Goal: Information Seeking & Learning: Learn about a topic

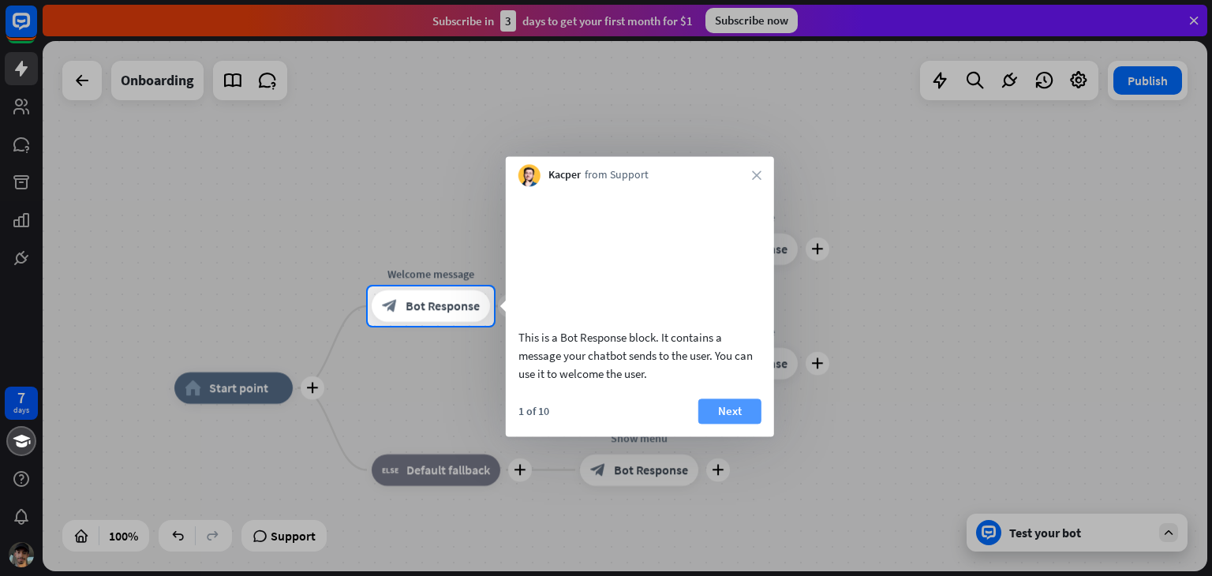
click at [732, 424] on button "Next" at bounding box center [729, 411] width 63 height 25
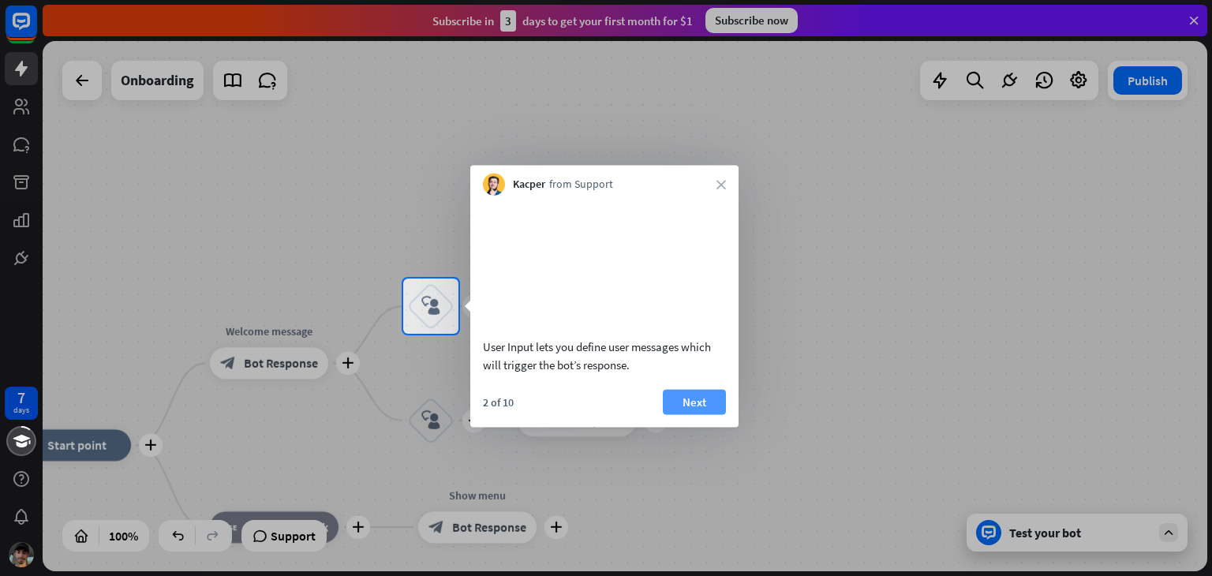
click at [707, 414] on button "Next" at bounding box center [694, 401] width 63 height 25
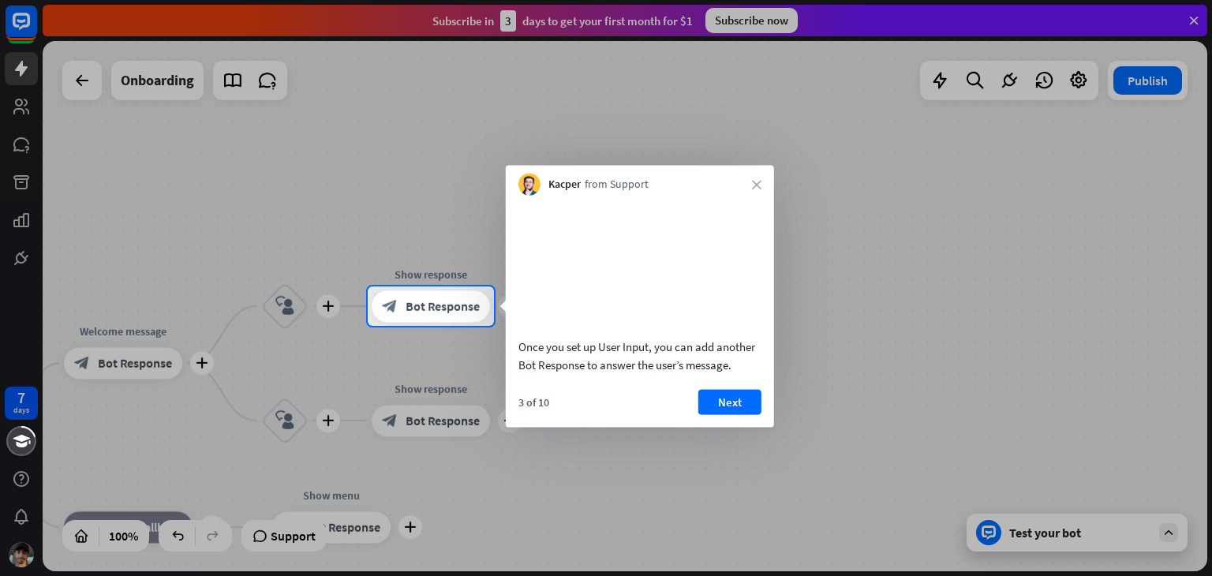
click at [707, 414] on button "Next" at bounding box center [729, 401] width 63 height 25
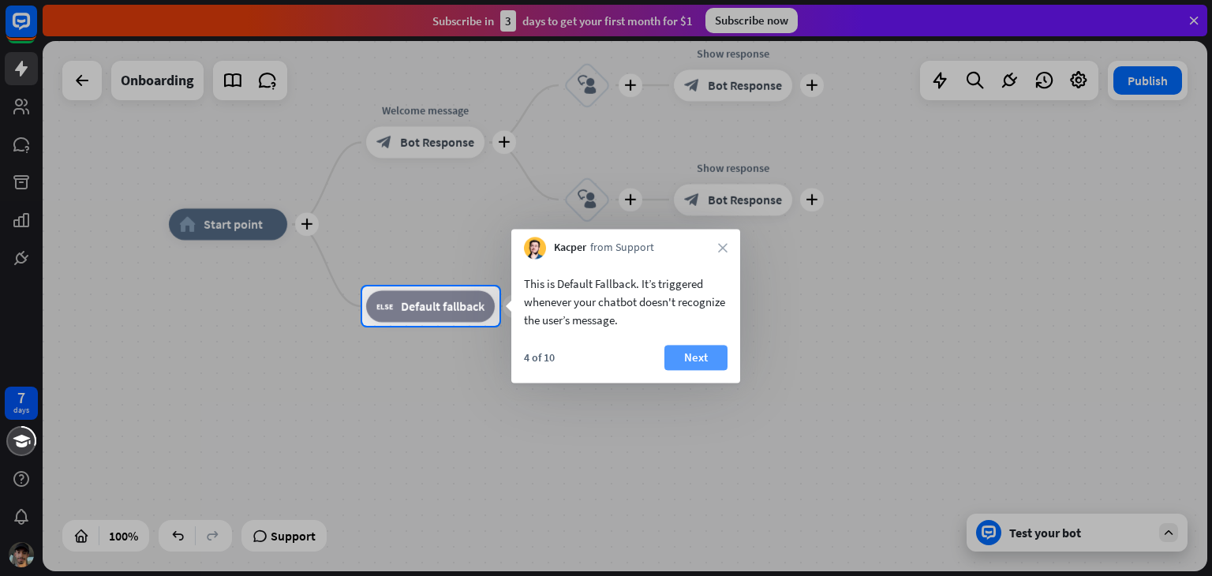
click at [694, 364] on button "Next" at bounding box center [696, 357] width 63 height 25
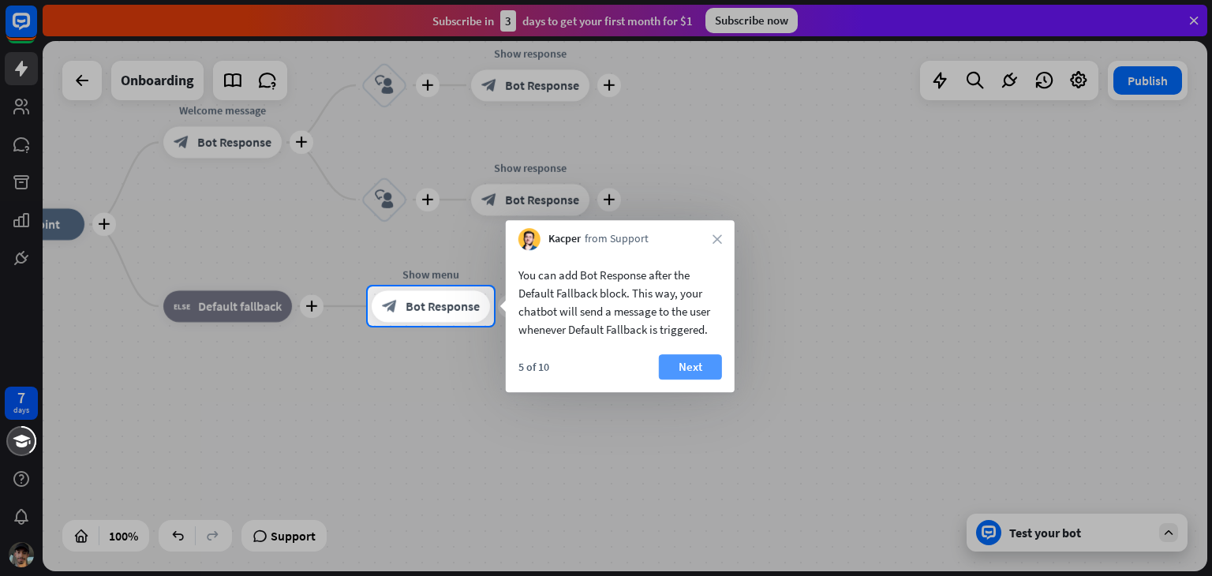
click at [689, 369] on button "Next" at bounding box center [690, 366] width 63 height 25
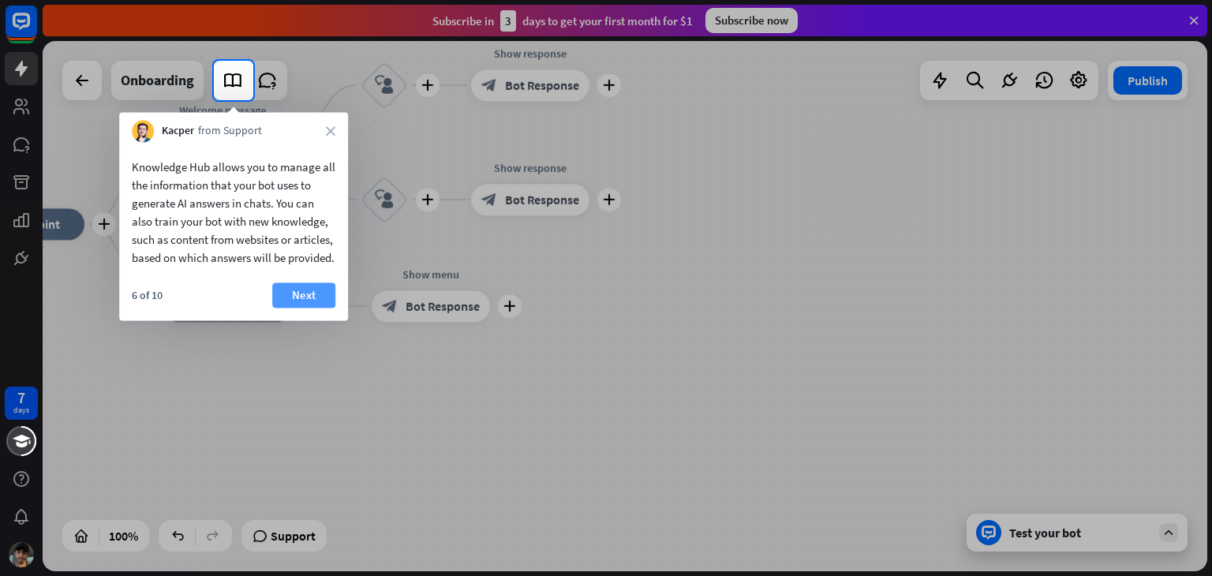
click at [313, 308] on button "Next" at bounding box center [303, 295] width 63 height 25
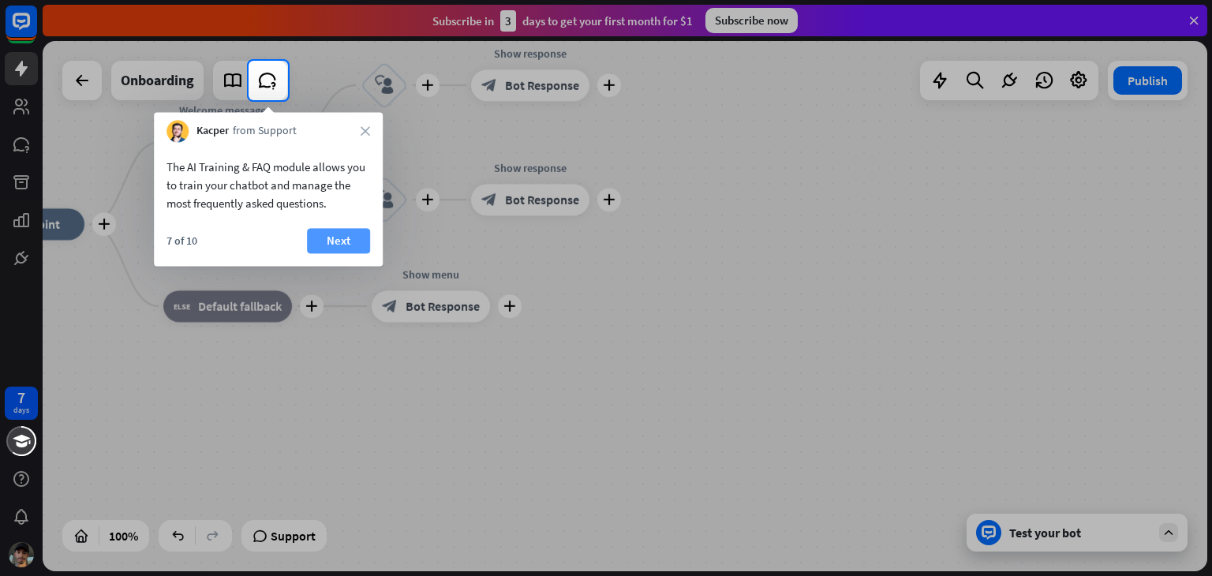
click at [329, 241] on button "Next" at bounding box center [338, 240] width 63 height 25
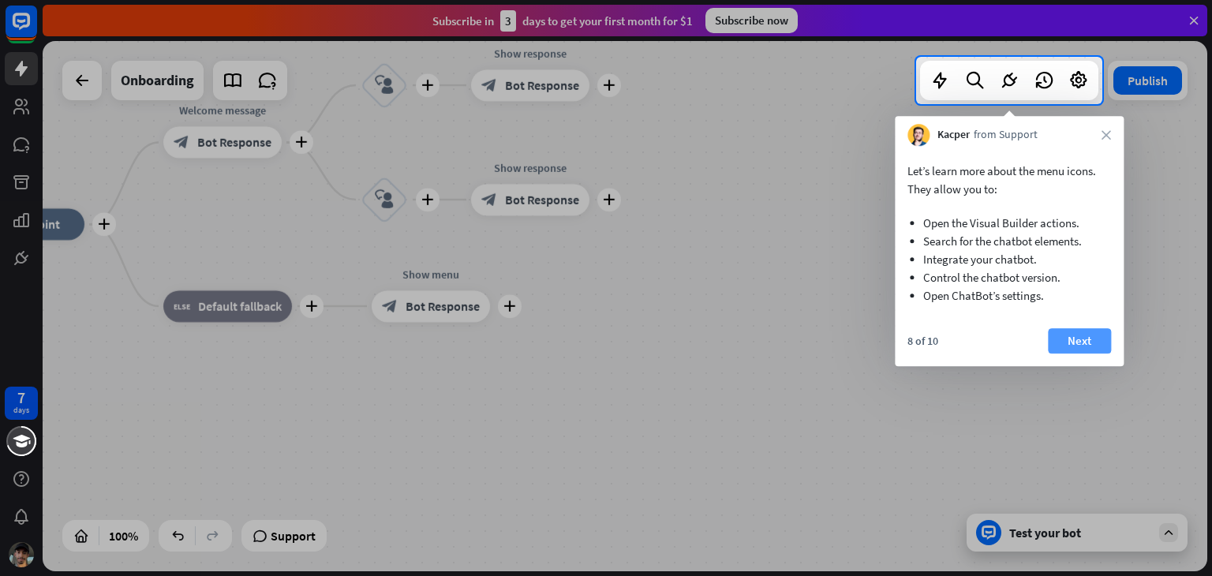
click at [1090, 352] on button "Next" at bounding box center [1079, 340] width 63 height 25
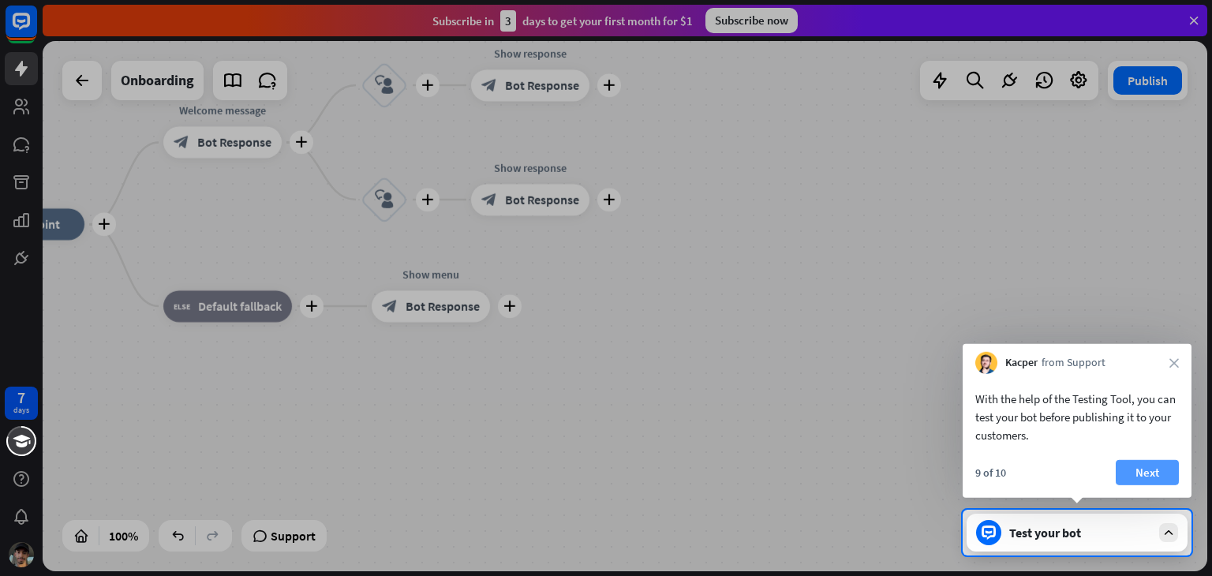
click at [1148, 468] on button "Next" at bounding box center [1147, 472] width 63 height 25
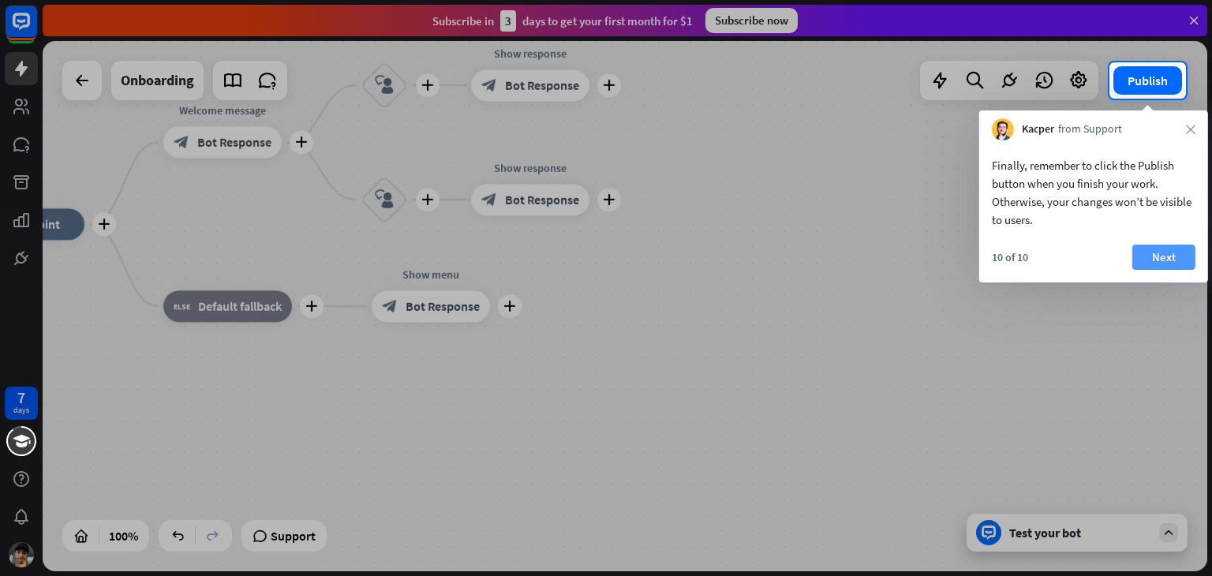
click at [1147, 259] on button "Next" at bounding box center [1164, 257] width 63 height 25
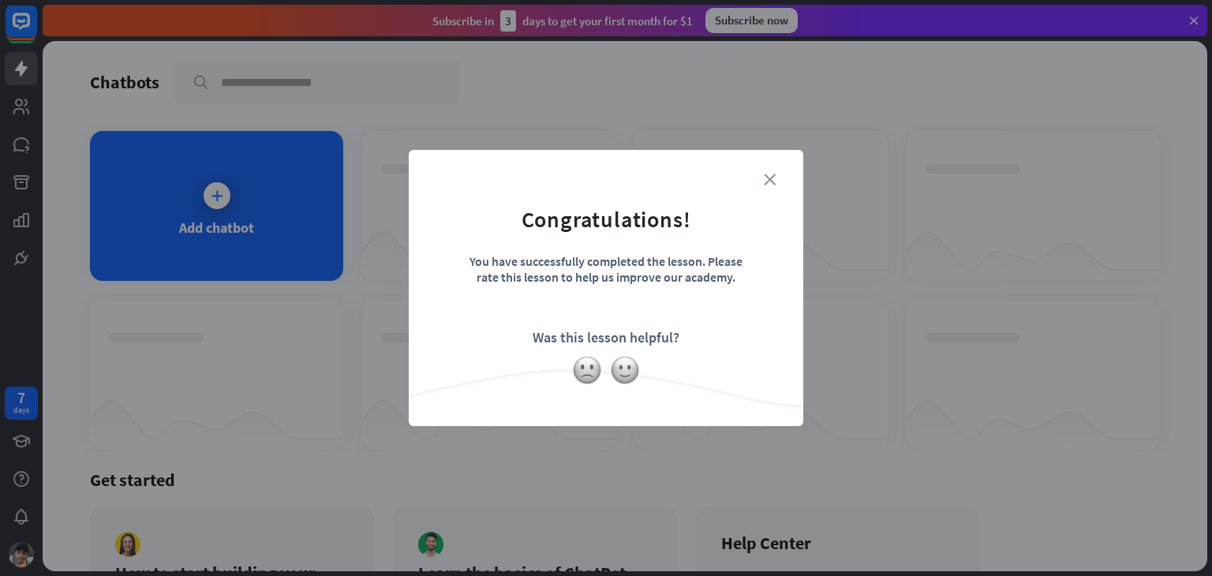
click at [769, 182] on icon "close" at bounding box center [770, 180] width 12 height 12
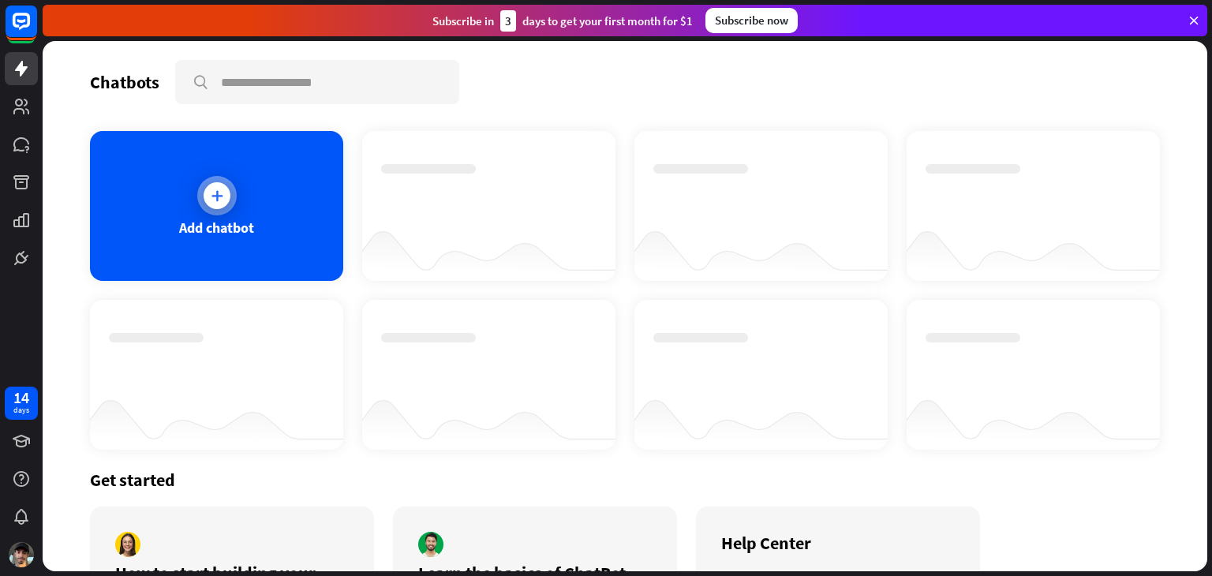
click at [215, 204] on div at bounding box center [217, 195] width 27 height 27
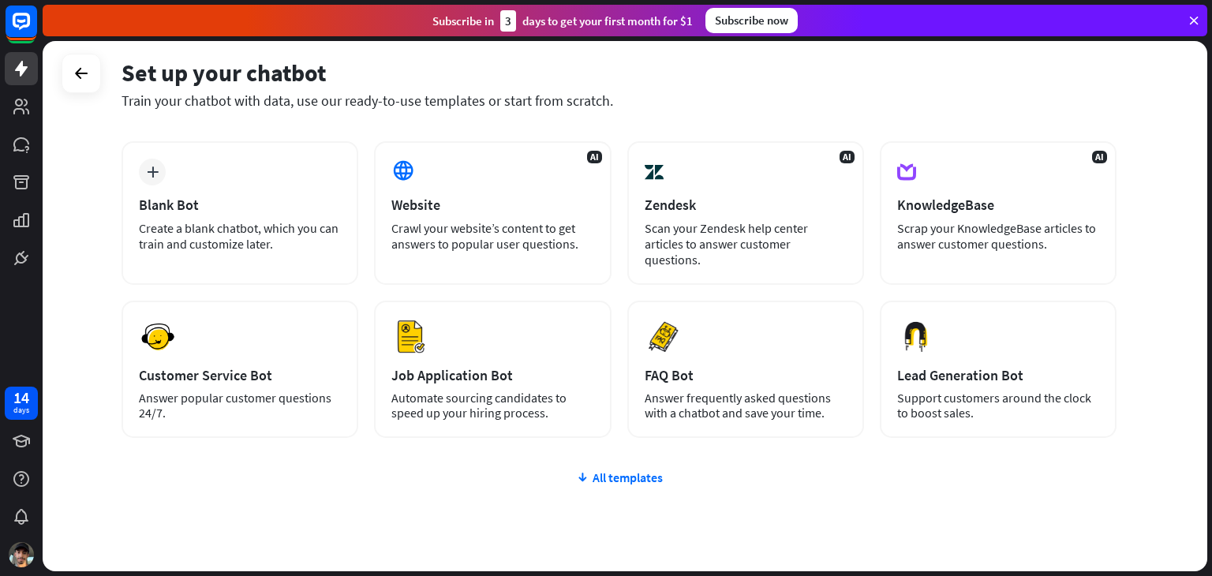
scroll to position [72, 0]
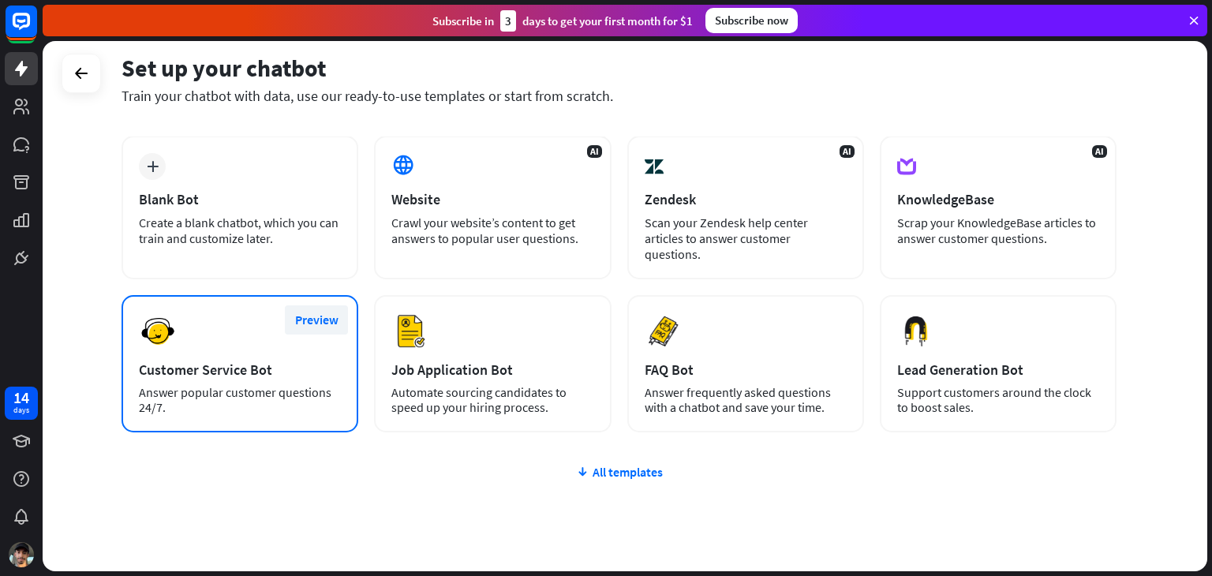
click at [302, 316] on button "Preview" at bounding box center [316, 319] width 63 height 29
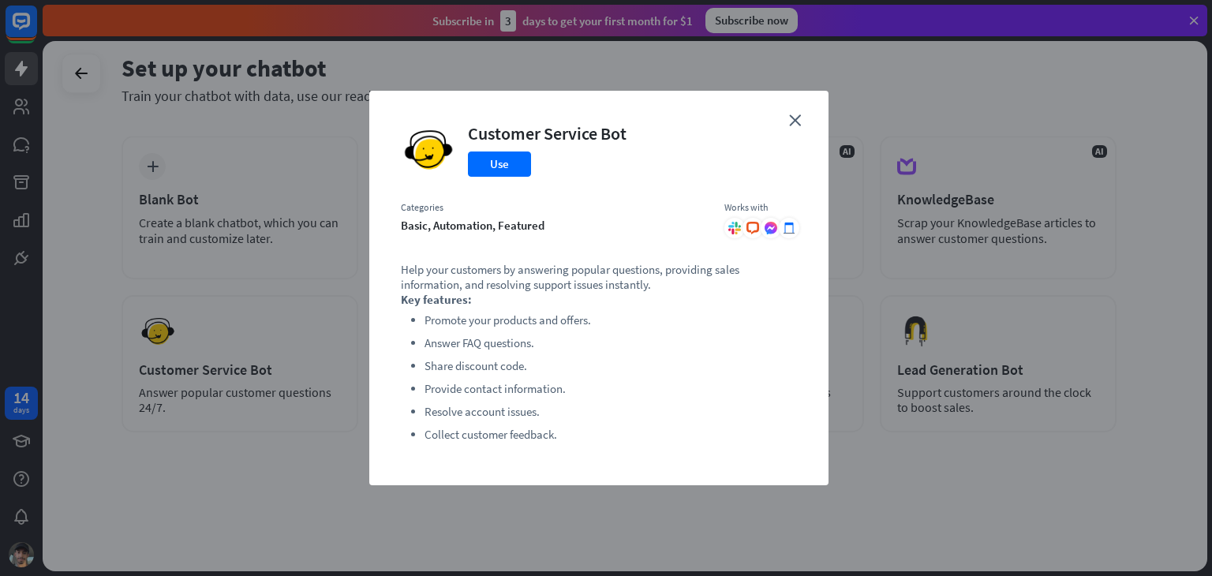
click at [803, 128] on div "close Customer Service Bot Use Categories basic, automation, featured Works wit…" at bounding box center [598, 288] width 459 height 395
click at [796, 125] on icon "close" at bounding box center [795, 120] width 12 height 12
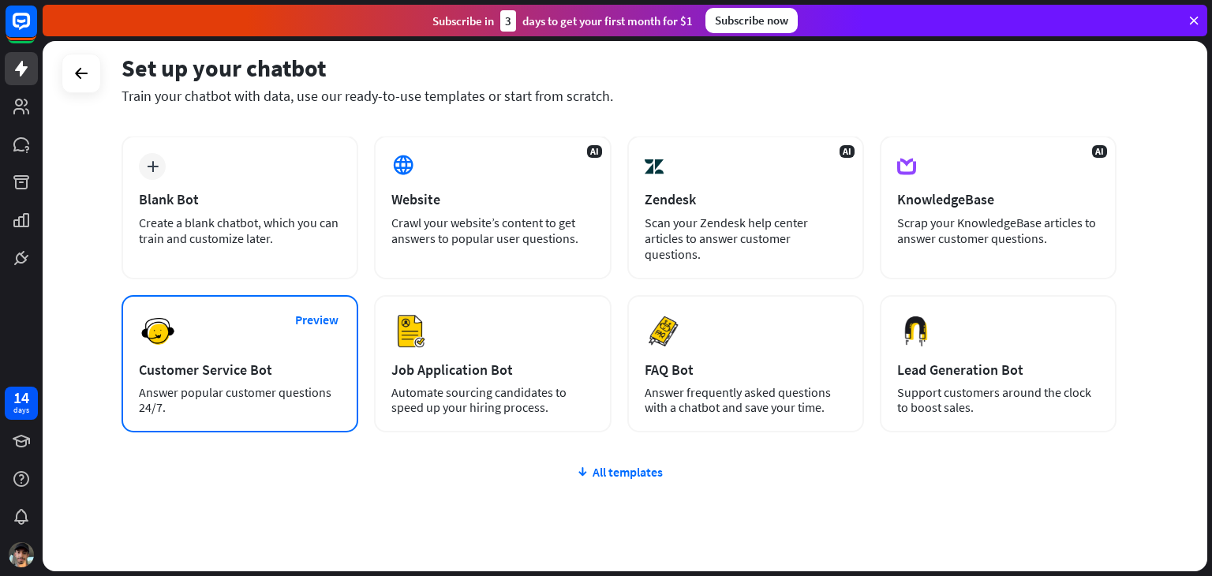
click at [266, 323] on div "Preview Customer Service Bot Answer popular customer questions 24/7." at bounding box center [240, 363] width 237 height 137
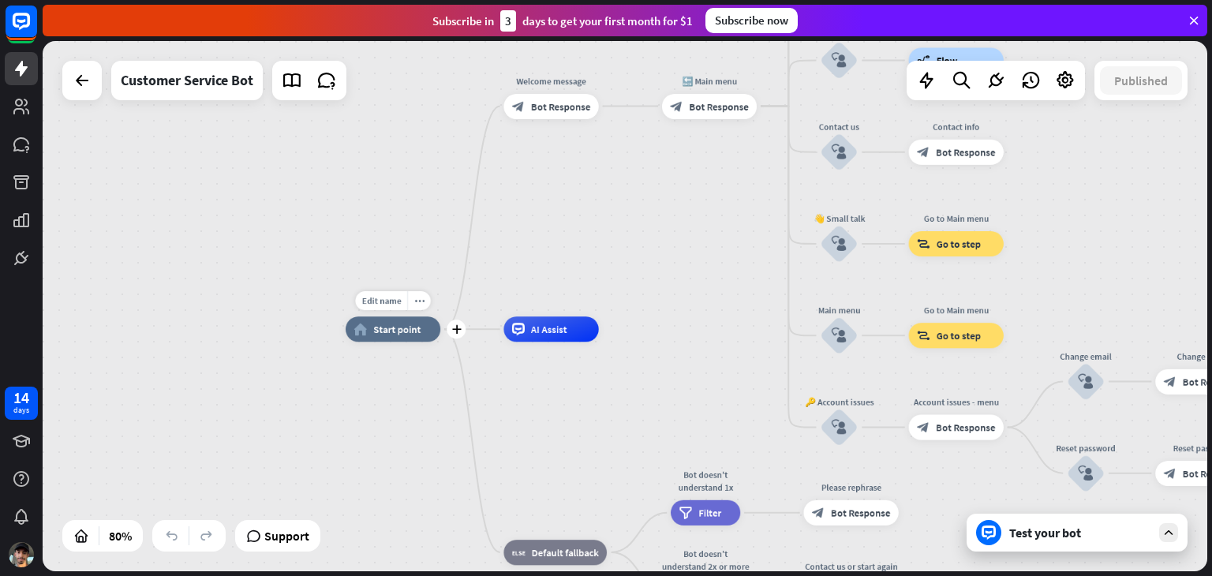
click at [385, 329] on span "Start point" at bounding box center [396, 329] width 47 height 13
click at [384, 297] on span "Edit name" at bounding box center [380, 300] width 39 height 11
click at [18, 17] on rect at bounding box center [21, 21] width 35 height 35
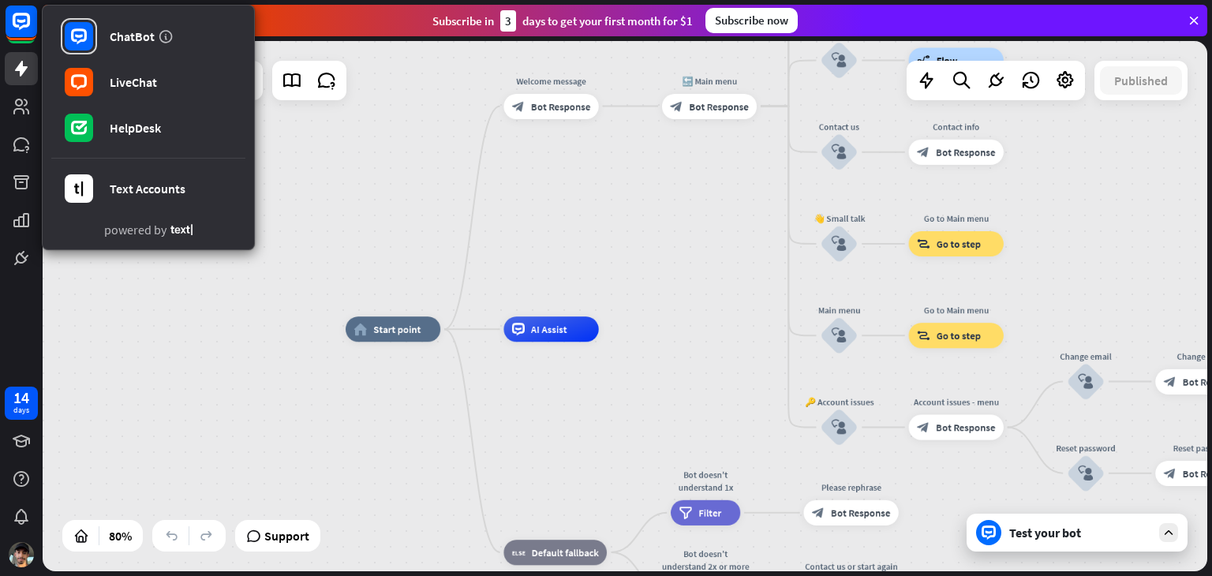
click at [309, 171] on div "home_2 Start point Welcome message block_bot_response Bot Response 🔙 Main menu …" at bounding box center [625, 306] width 1165 height 530
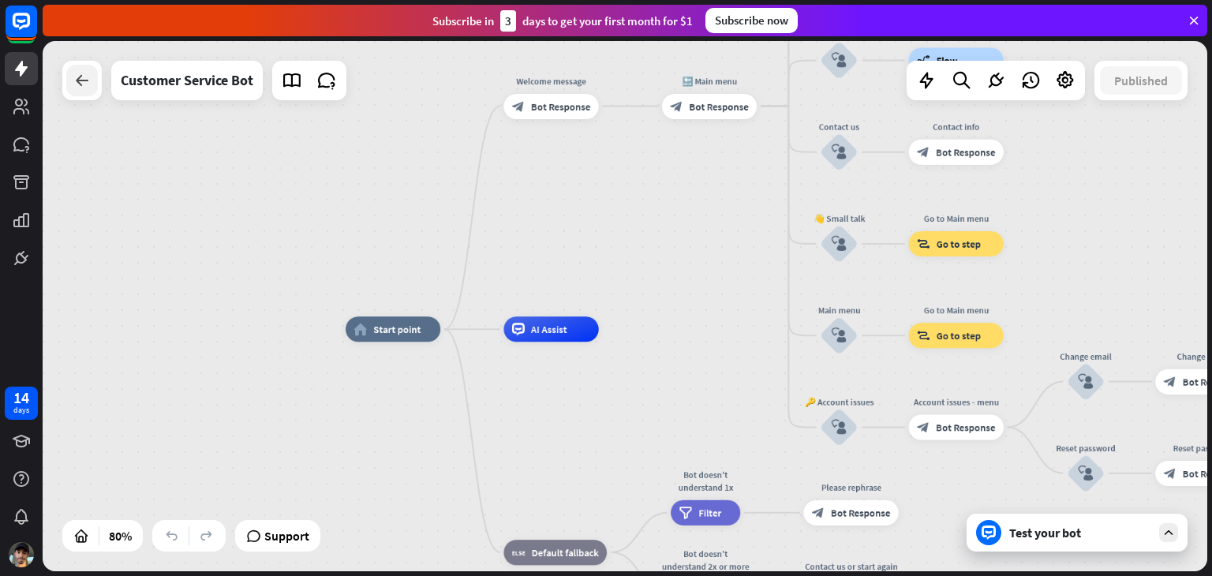
click at [92, 82] on div at bounding box center [82, 81] width 32 height 32
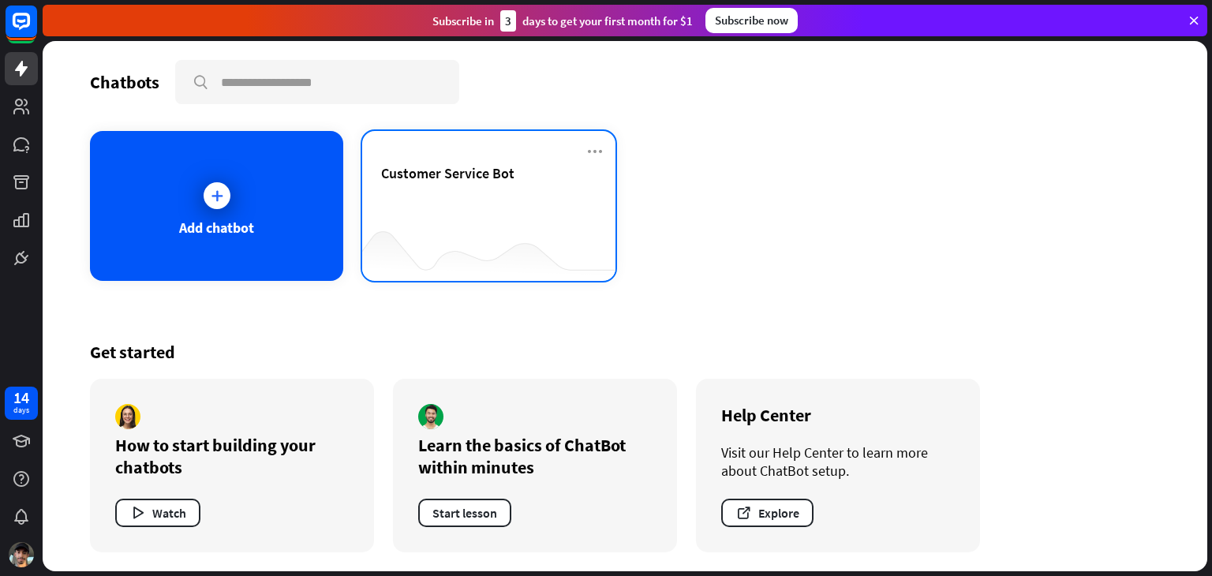
click at [440, 165] on span "Customer Service Bot" at bounding box center [447, 173] width 133 height 18
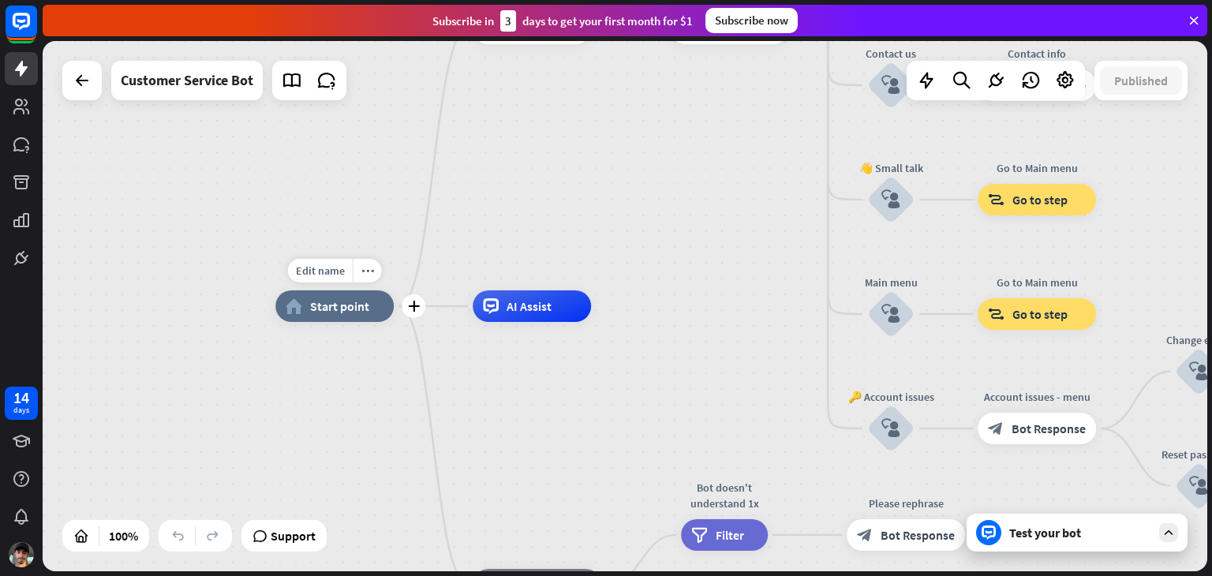
click at [347, 300] on span "Start point" at bounding box center [339, 306] width 59 height 16
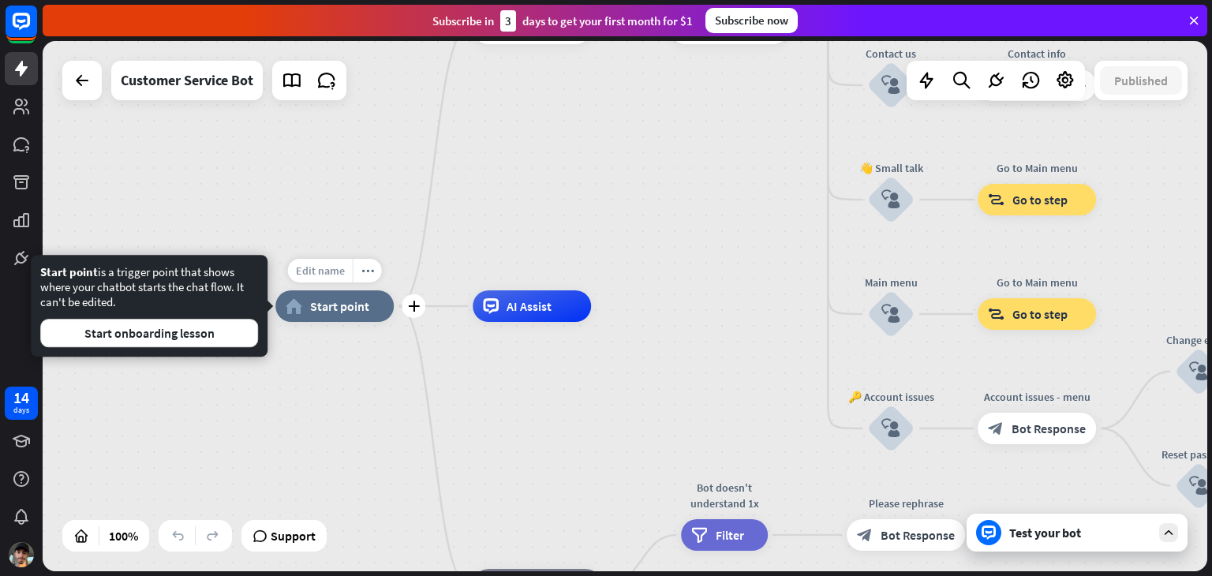
click at [331, 275] on span "Edit name" at bounding box center [320, 271] width 49 height 14
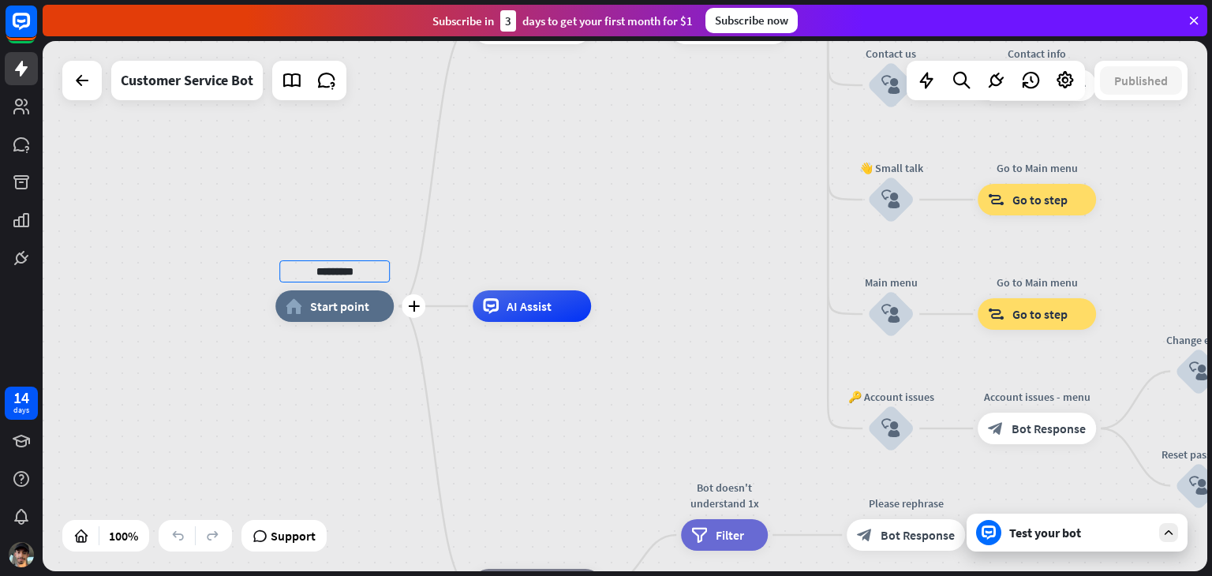
type input "********"
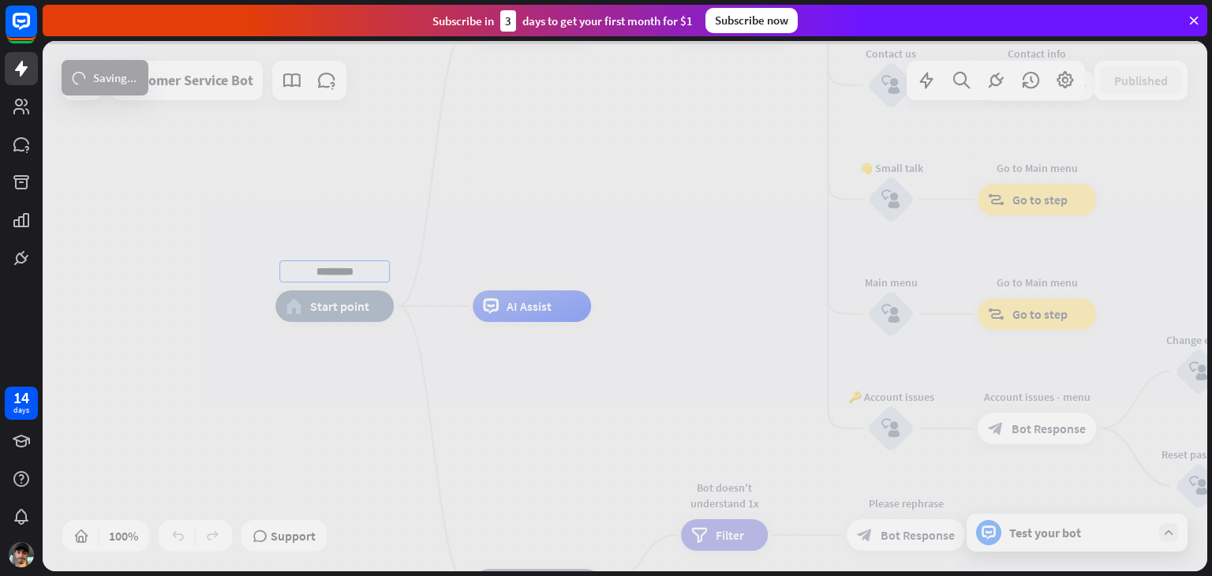
click at [338, 310] on div "******** home_2 Start point Welcome message block_bot_response Bot Response 🔙 M…" at bounding box center [625, 306] width 1165 height 530
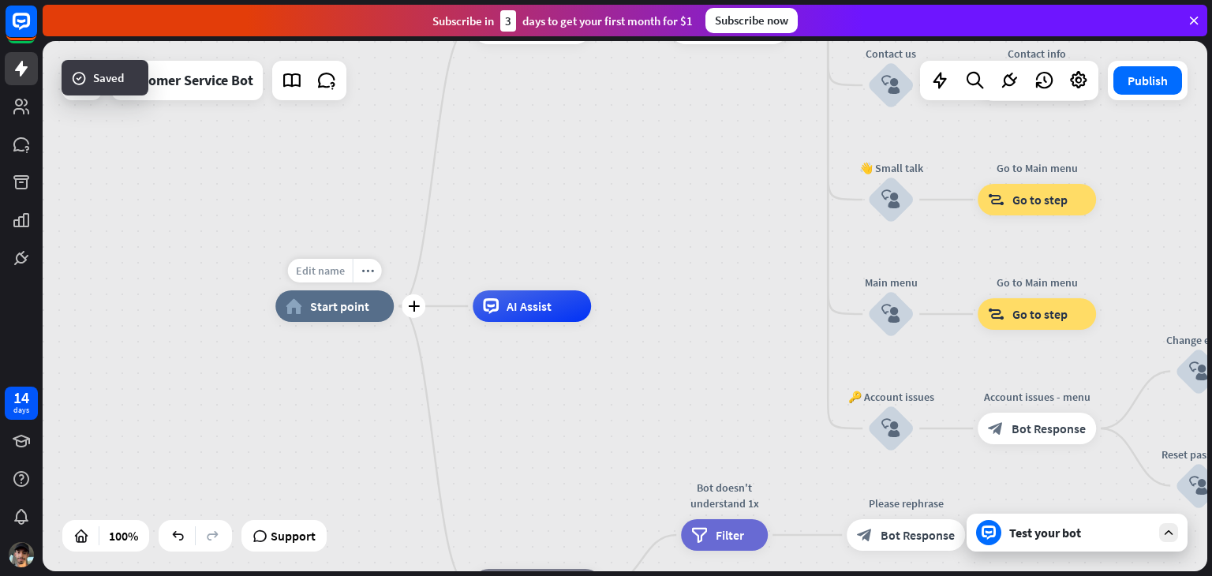
click at [322, 267] on span "Edit name" at bounding box center [320, 271] width 49 height 14
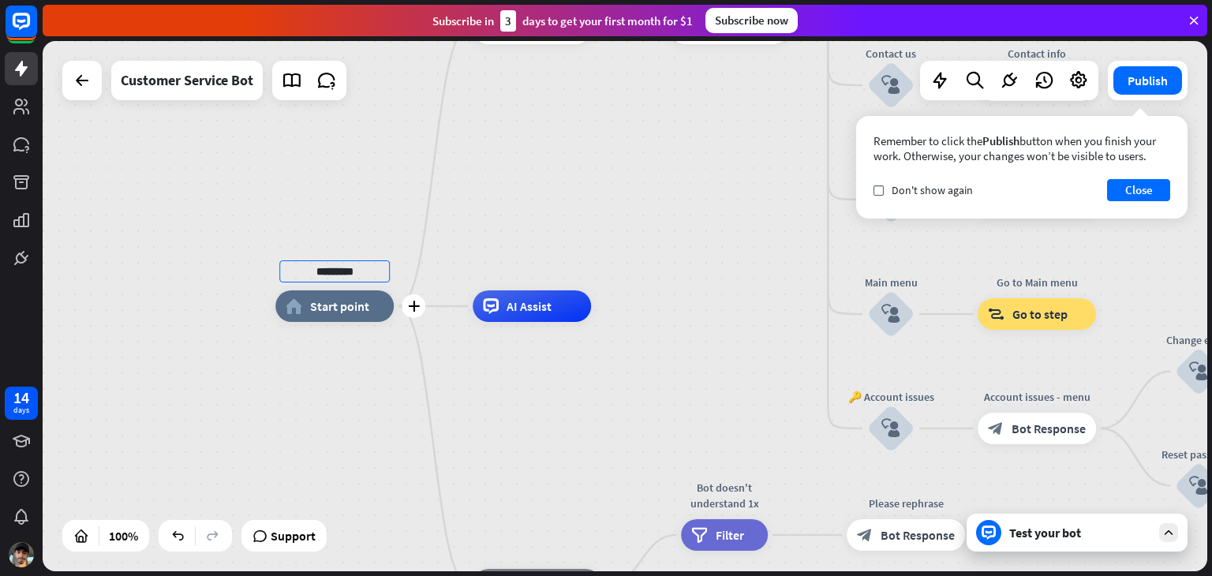
click at [275, 302] on div "******** plus home_2 Start point" at bounding box center [334, 306] width 118 height 32
click at [501, 304] on div "AI Assist" at bounding box center [532, 306] width 118 height 32
click at [524, 278] on div "Edit name" at bounding box center [517, 271] width 65 height 24
type input "**********"
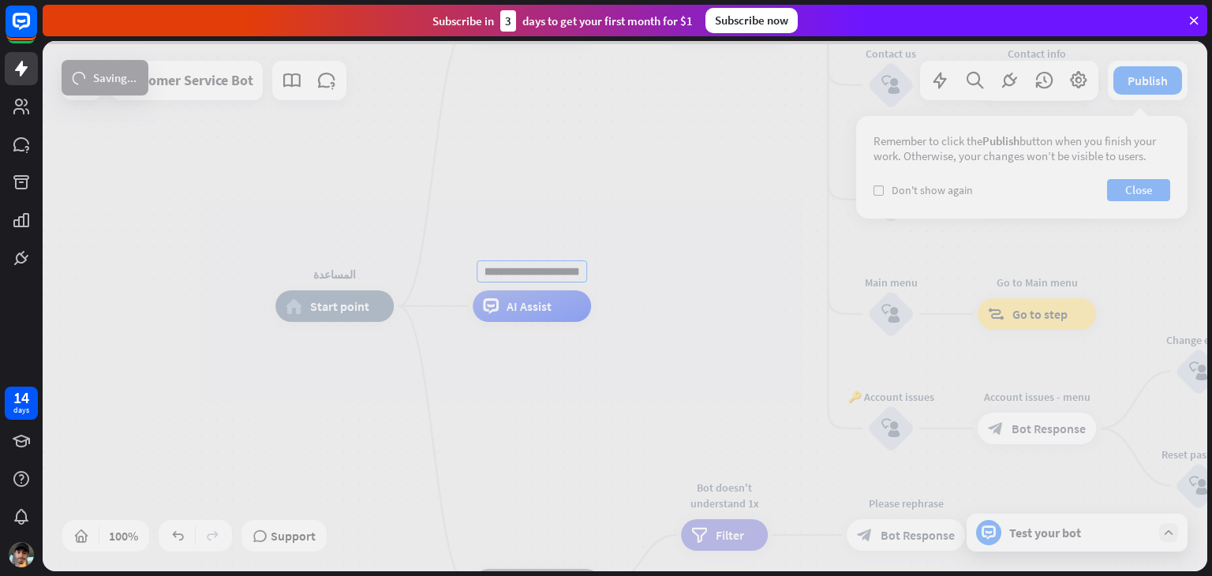
scroll to position [0, 0]
click at [462, 271] on div "المساعدة home_2 Start point Welcome message block_bot_response Bot Response 🔙 M…" at bounding box center [625, 306] width 1165 height 530
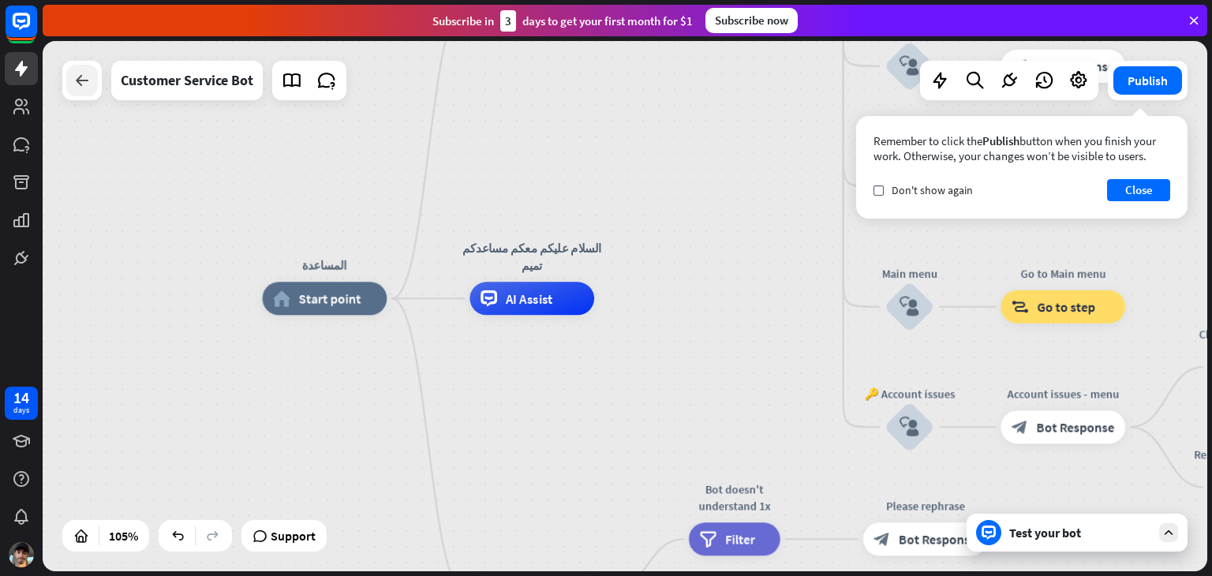
click at [74, 80] on icon at bounding box center [82, 80] width 19 height 19
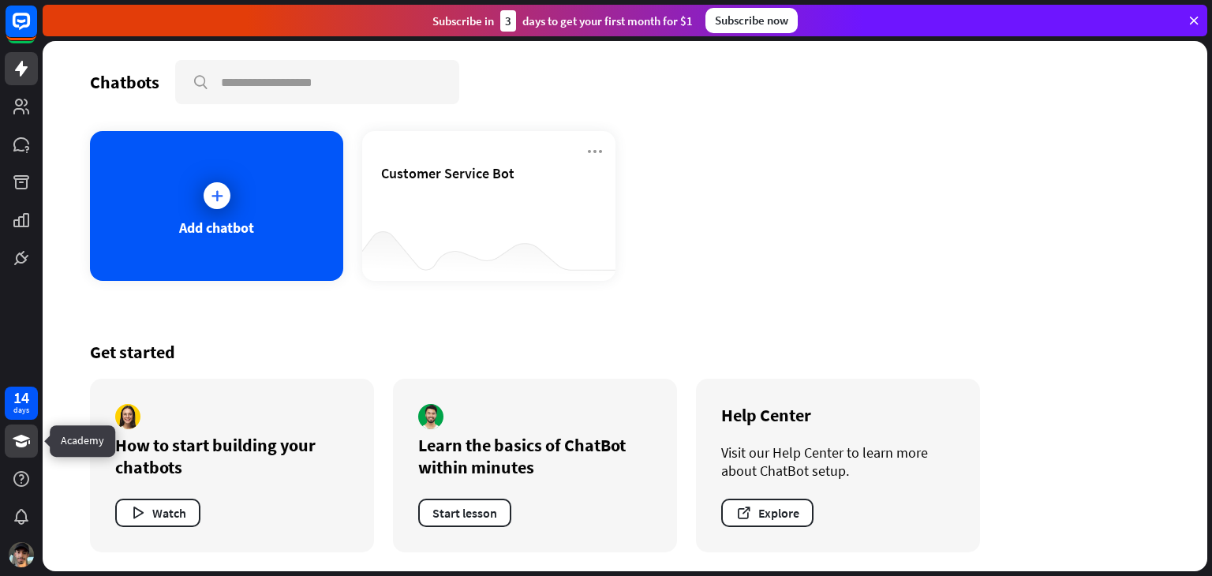
click at [15, 443] on icon at bounding box center [21, 441] width 19 height 19
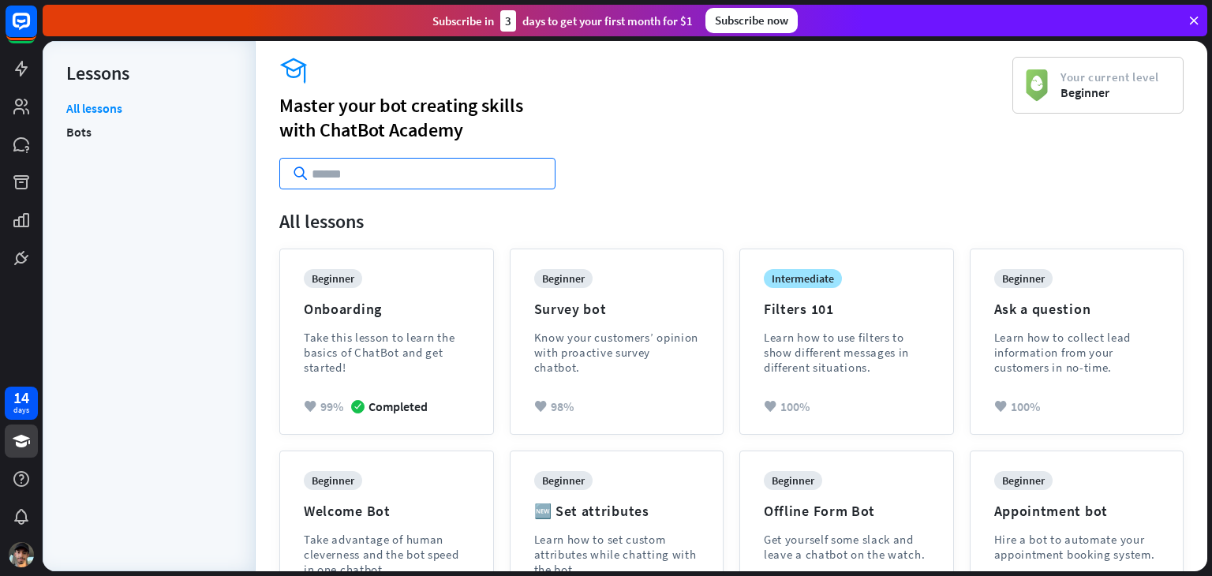
click at [314, 173] on input "text" at bounding box center [417, 174] width 276 height 32
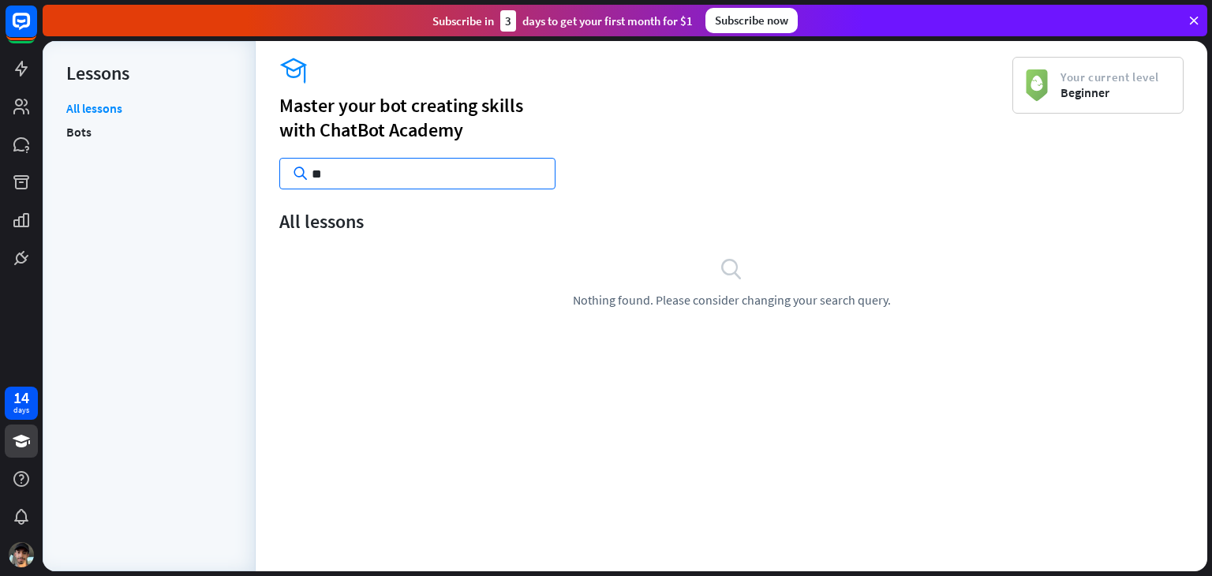
type input "*"
type input "**********"
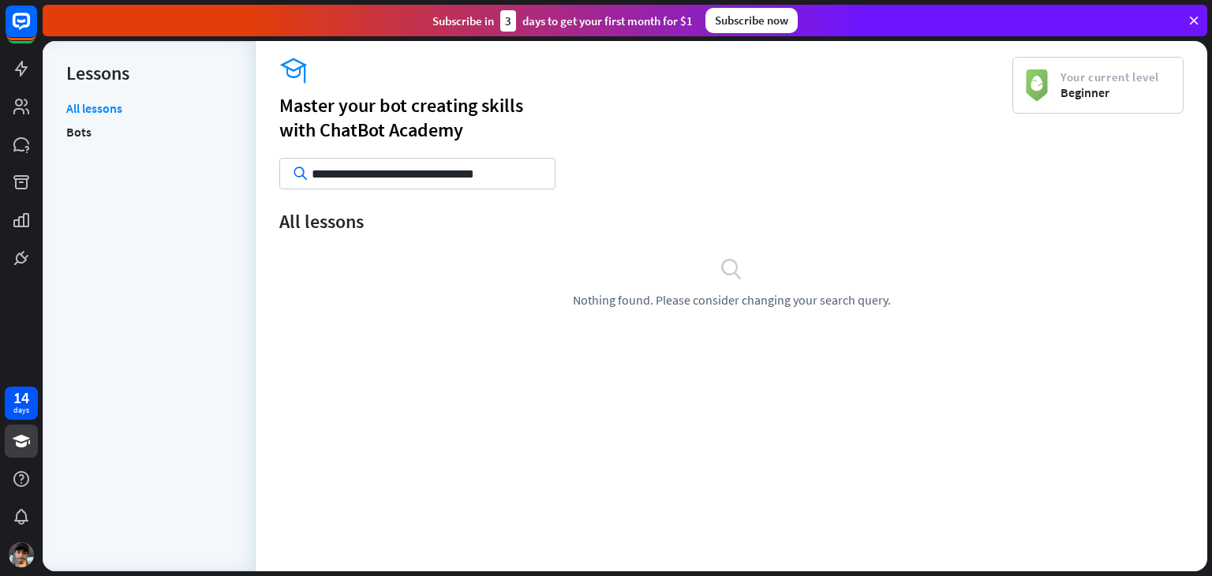
click at [102, 133] on li "Bots" at bounding box center [149, 132] width 166 height 24
click at [78, 133] on link "Bots" at bounding box center [78, 132] width 25 height 24
